Goal: Navigation & Orientation: Find specific page/section

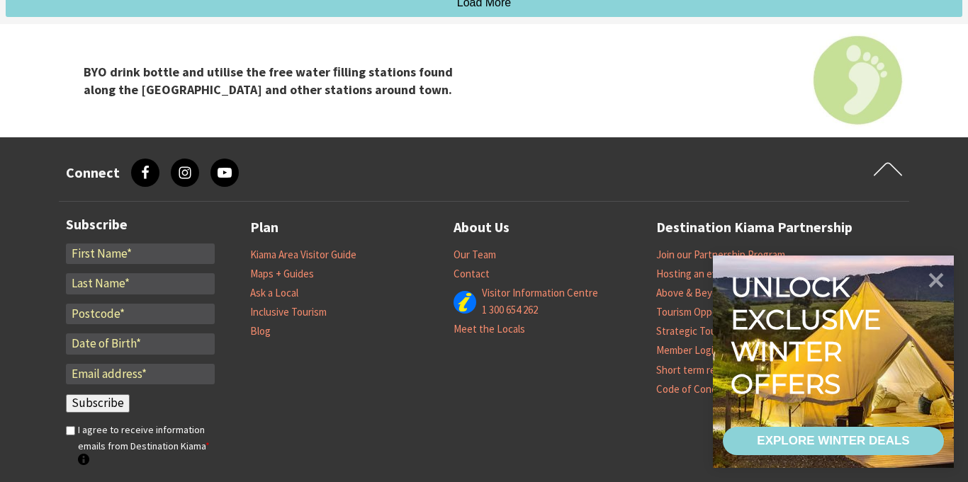
scroll to position [4988, 0]
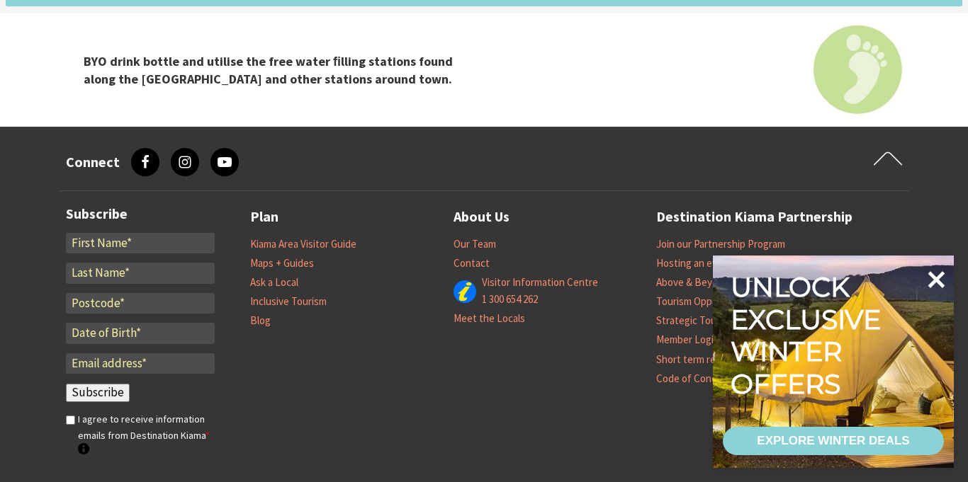
click at [929, 295] on icon at bounding box center [936, 280] width 34 height 34
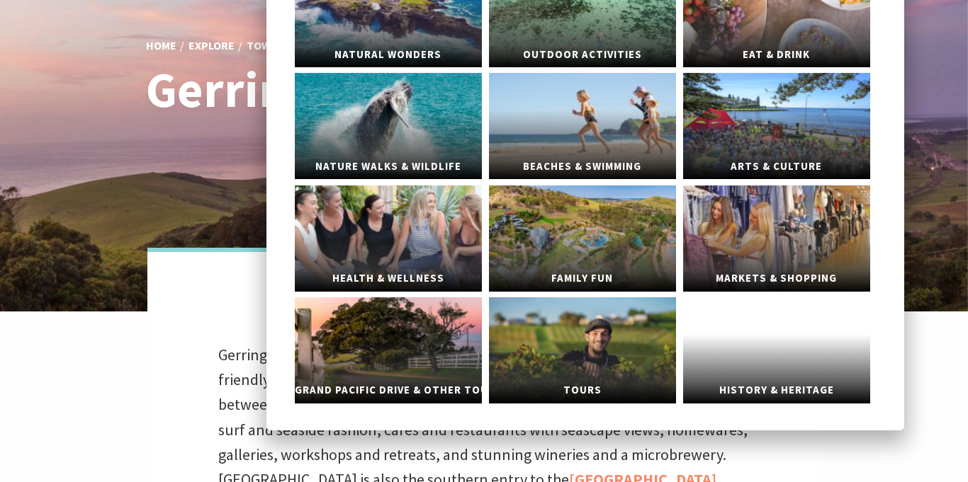
scroll to position [158, 0]
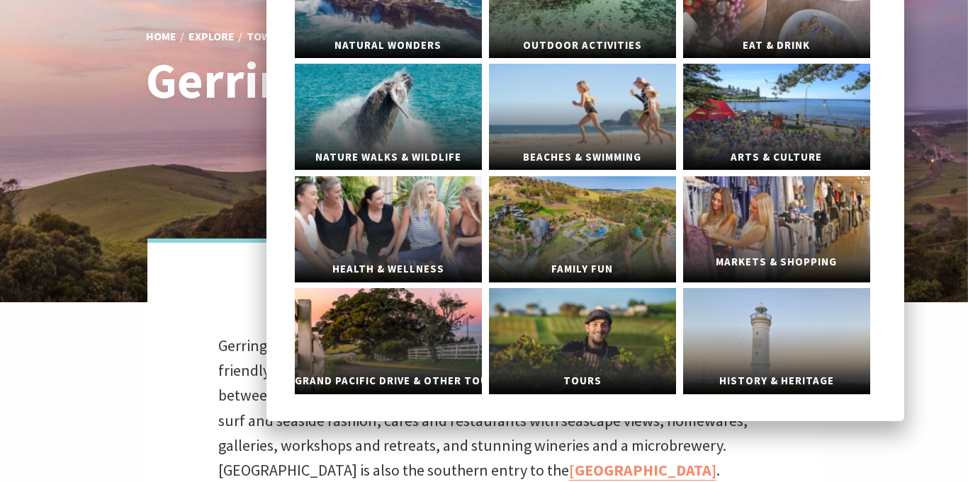
click at [759, 242] on link "Markets & Shopping" at bounding box center [776, 229] width 187 height 106
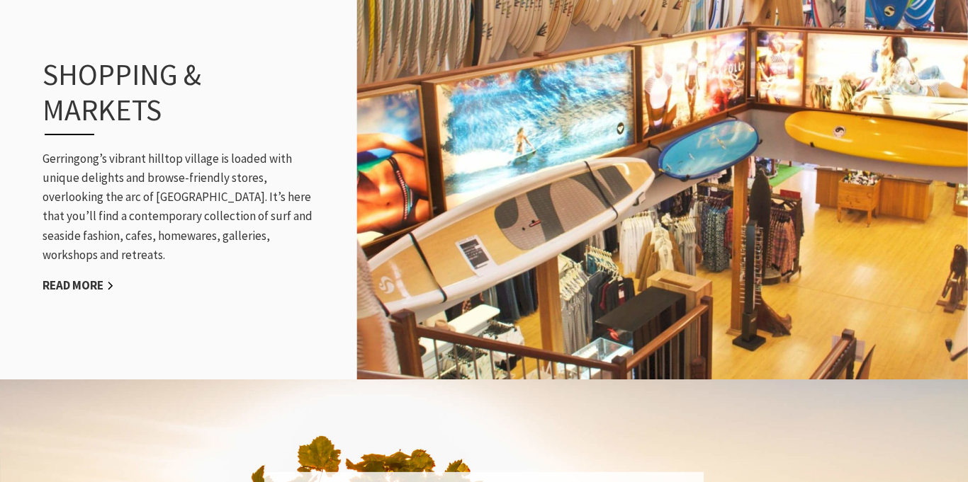
scroll to position [1662, 0]
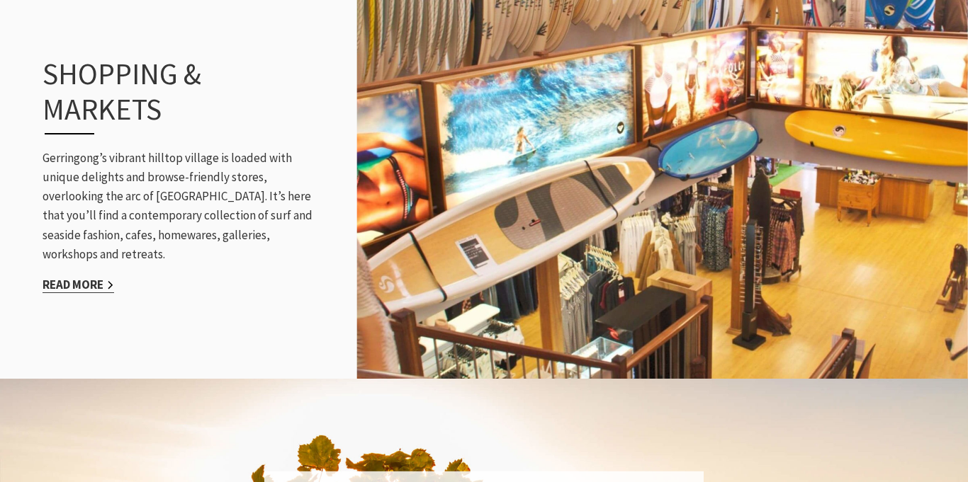
click at [68, 277] on link "Read More" at bounding box center [78, 285] width 72 height 16
